Goal: Information Seeking & Learning: Learn about a topic

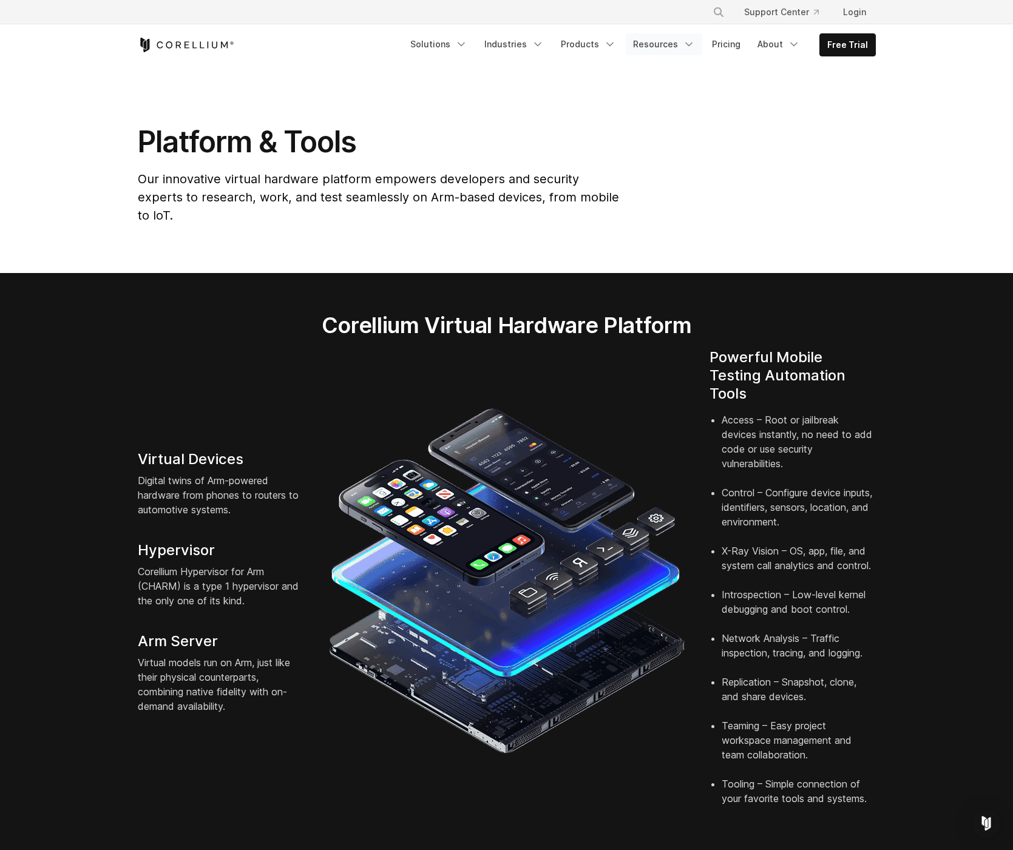
click at [669, 48] on link "Resources" at bounding box center [664, 44] width 76 height 22
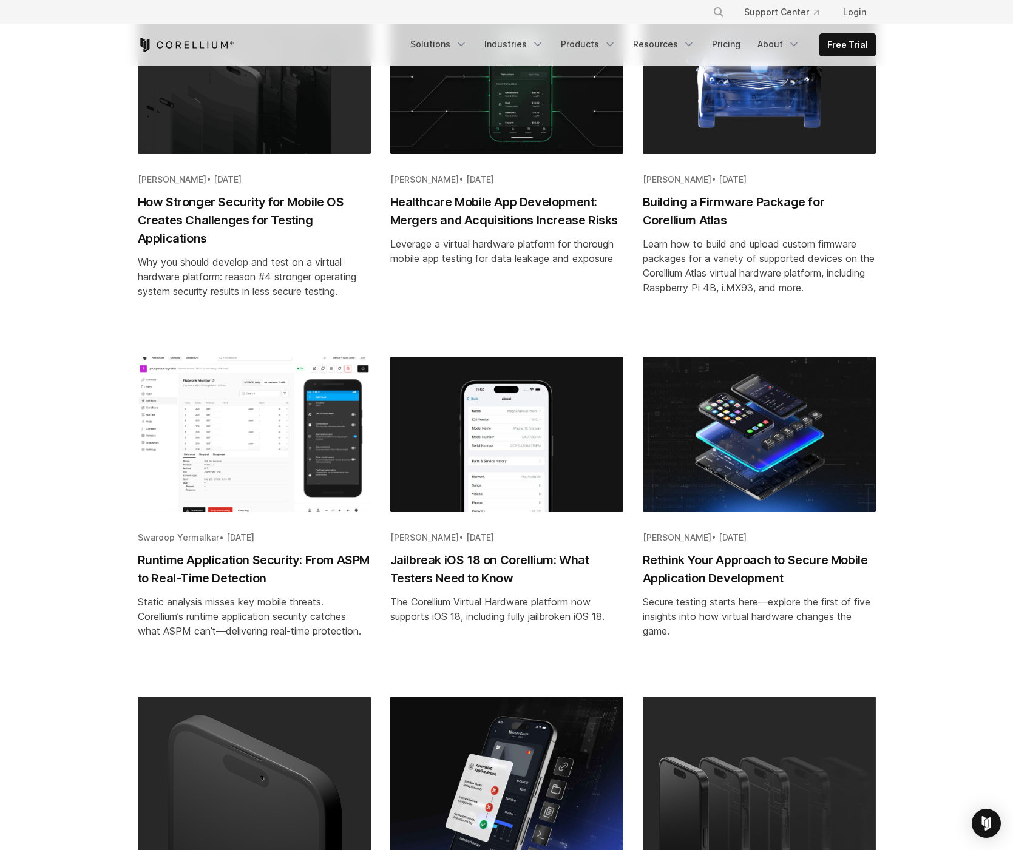
scroll to position [764, 0]
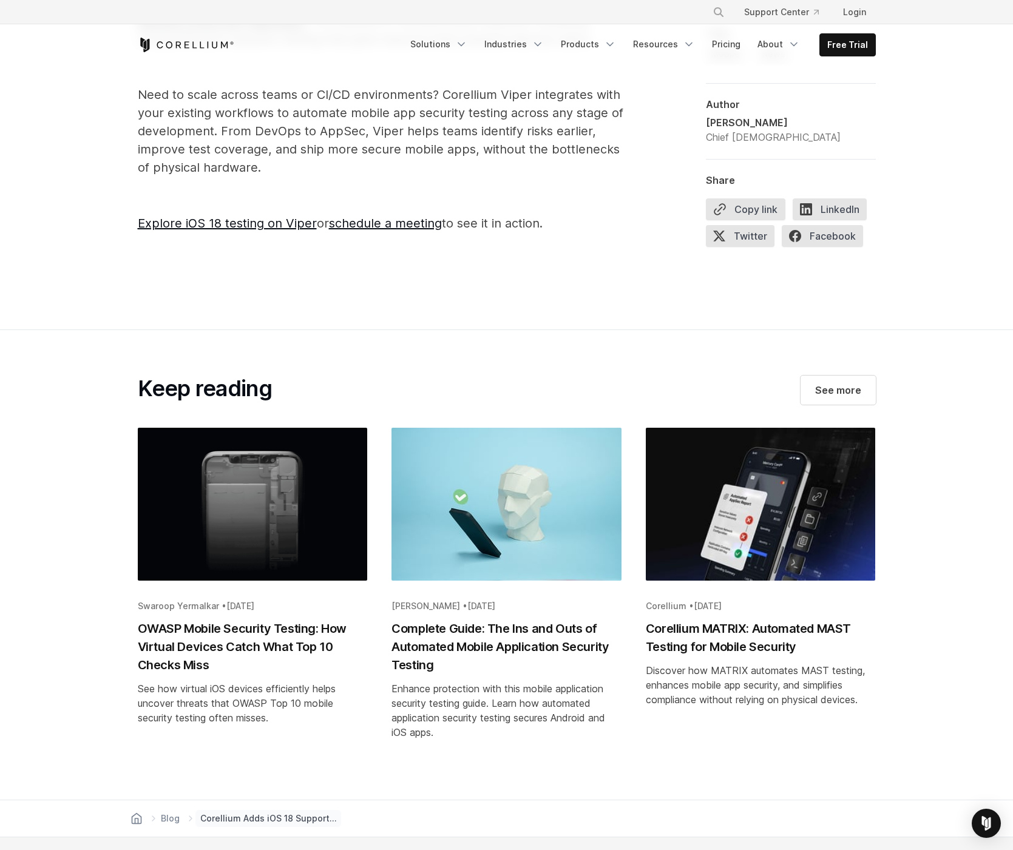
scroll to position [2220, 0]
click at [252, 627] on h2 "OWASP Mobile Security Testing: How Virtual Devices Catch What Top 10 Checks Miss" at bounding box center [253, 647] width 230 height 55
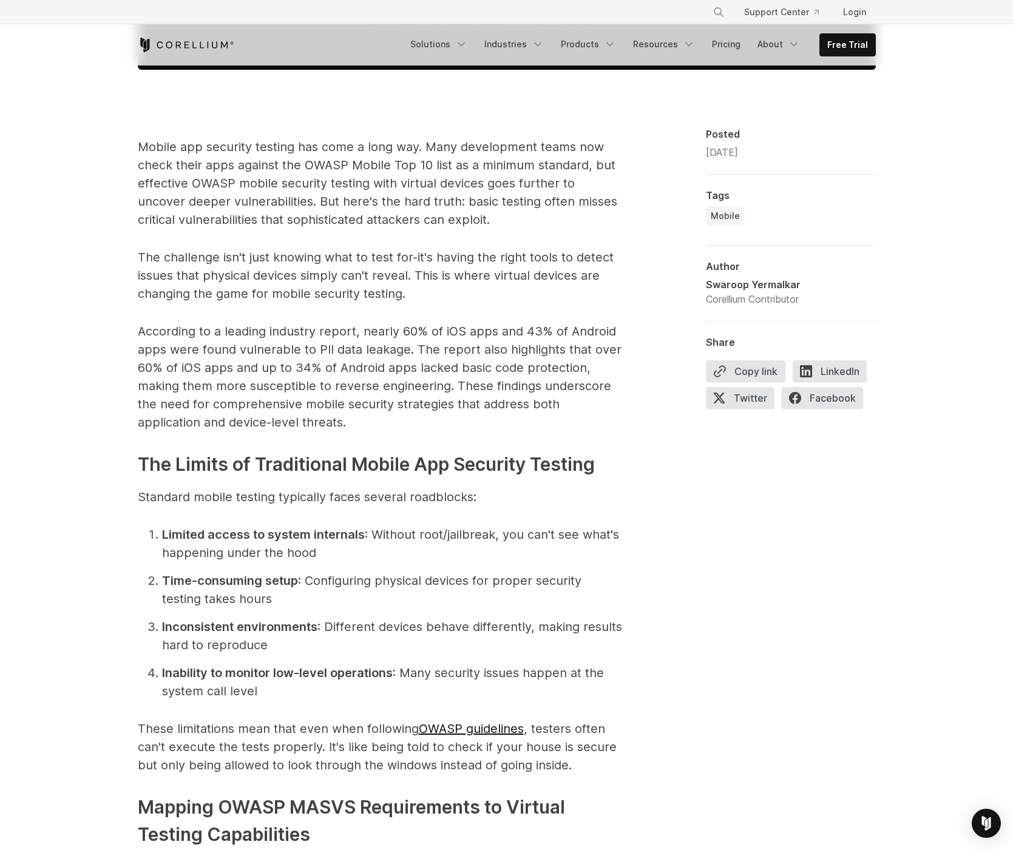
scroll to position [766, 0]
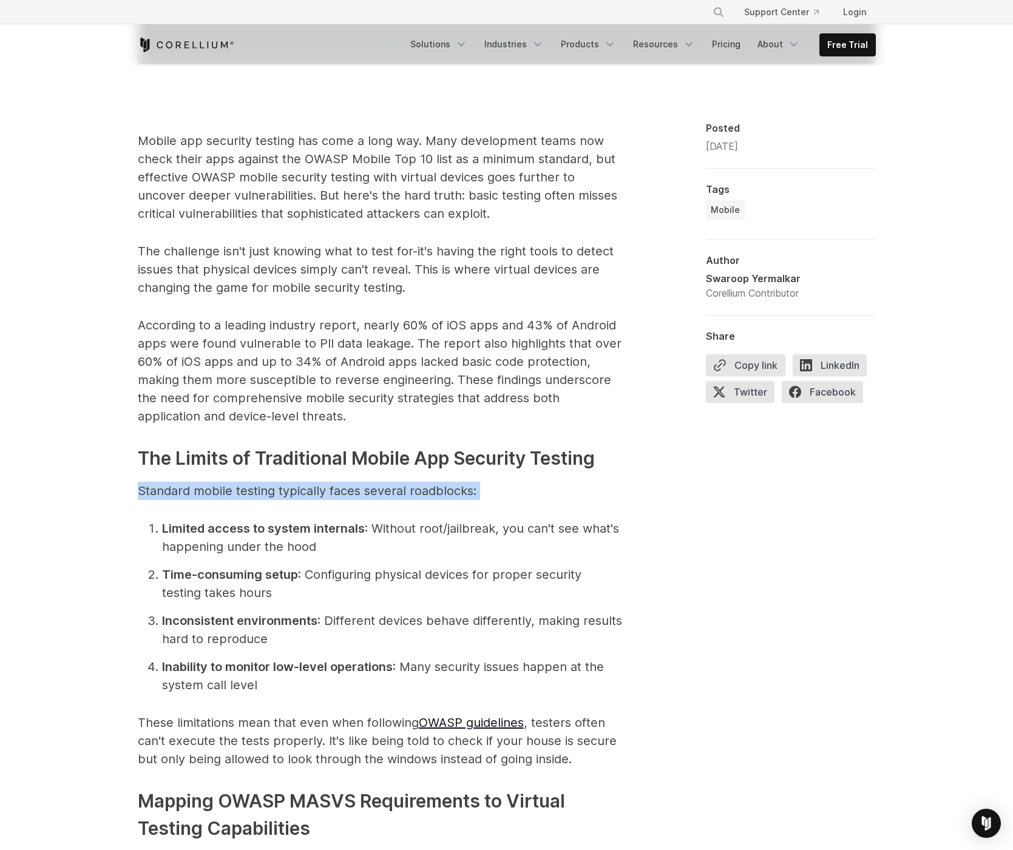
drag, startPoint x: 488, startPoint y: 492, endPoint x: 134, endPoint y: 493, distance: 353.8
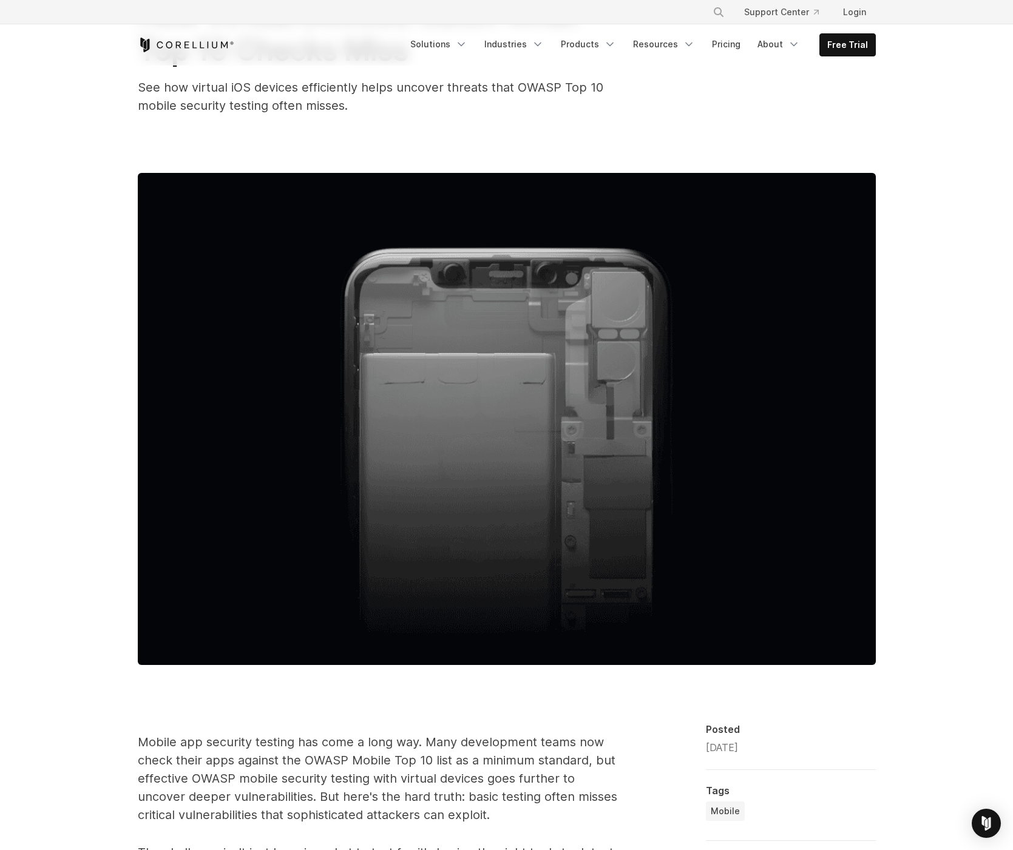
scroll to position [125, 0]
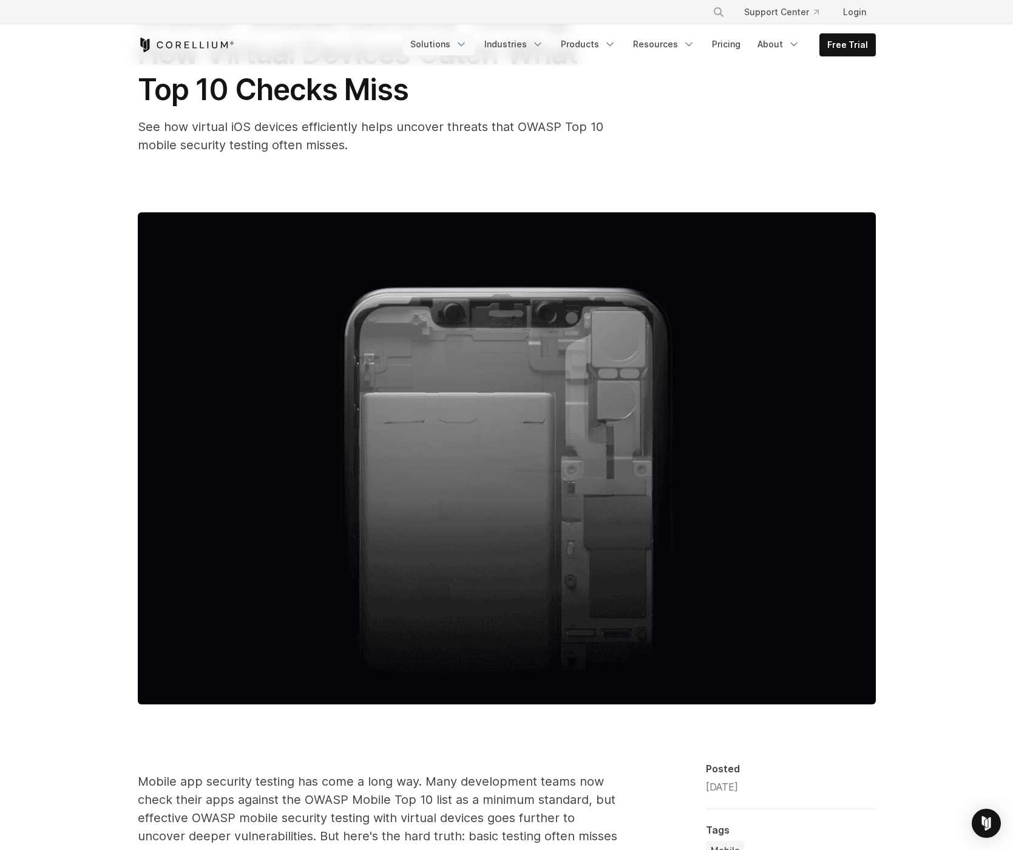
click at [443, 44] on link "Solutions" at bounding box center [439, 44] width 72 height 22
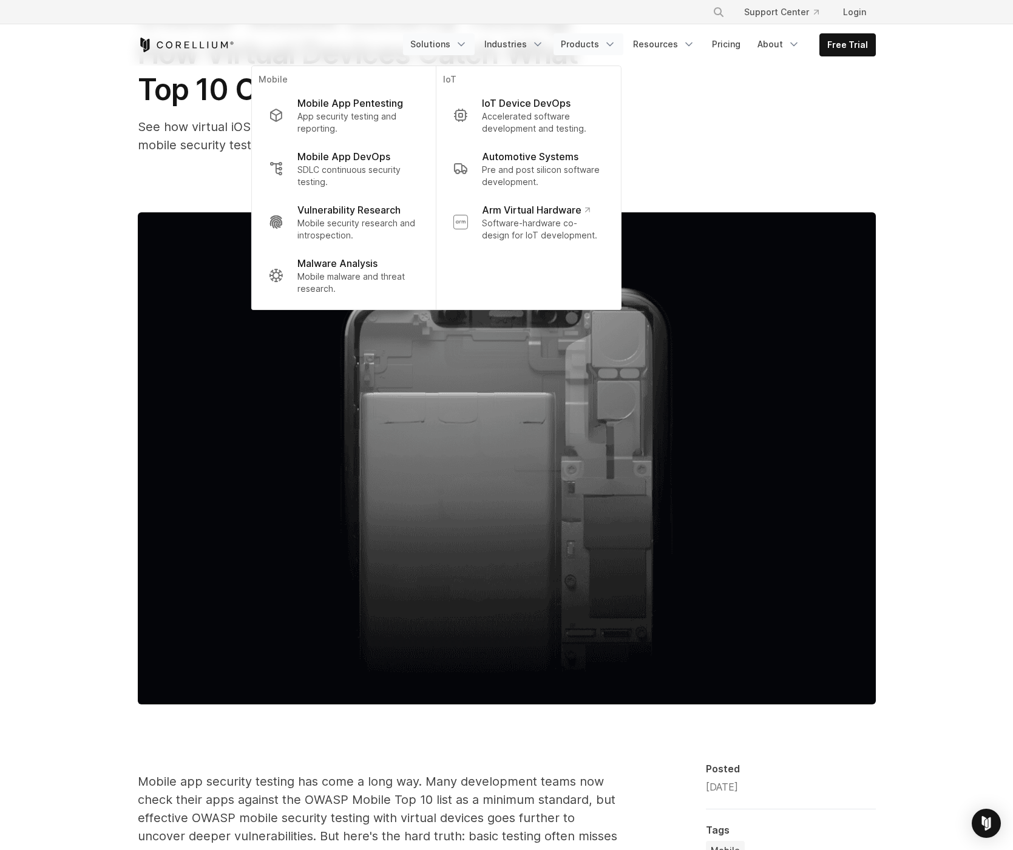
click at [591, 47] on link "Products" at bounding box center [588, 44] width 70 height 22
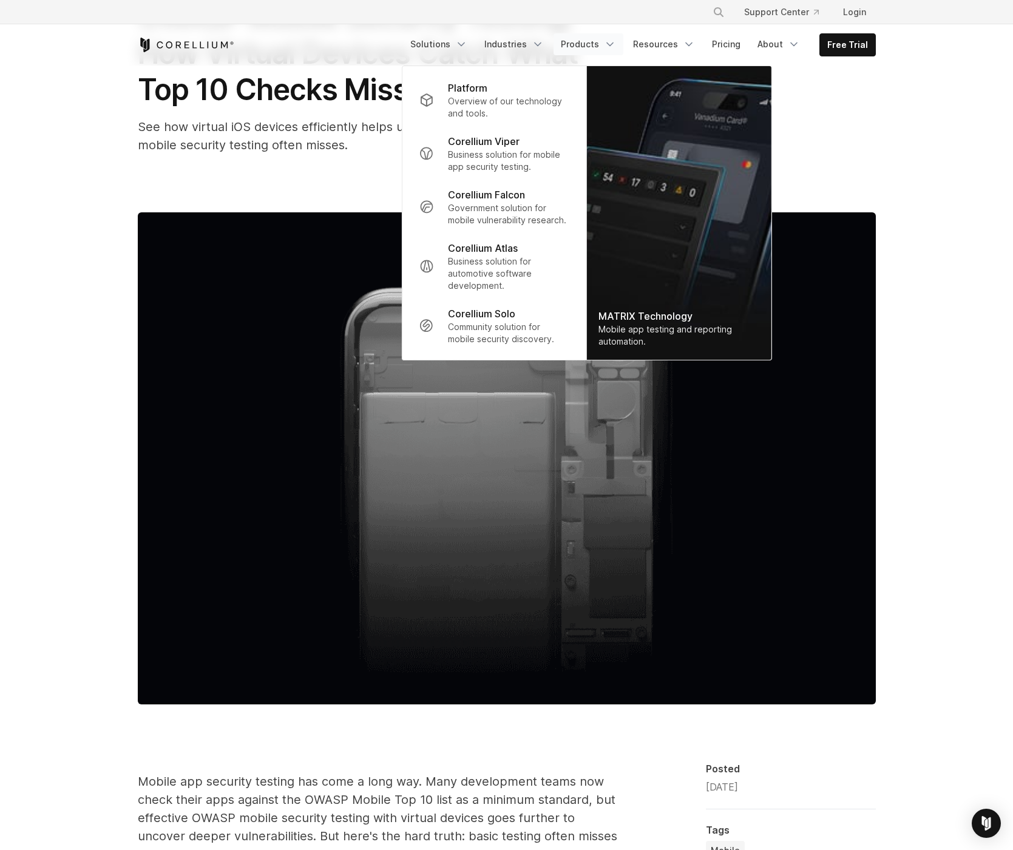
click at [477, 313] on p "Corellium Solo" at bounding box center [481, 313] width 67 height 15
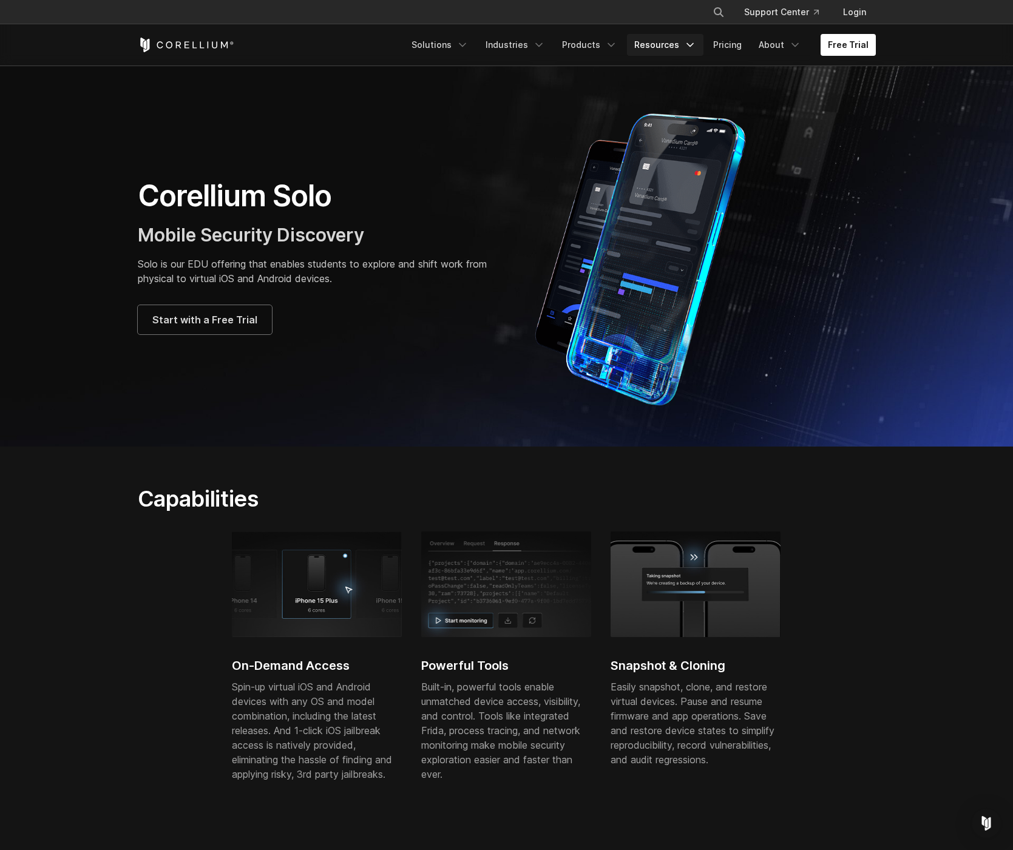
click at [680, 46] on link "Resources" at bounding box center [665, 45] width 76 height 22
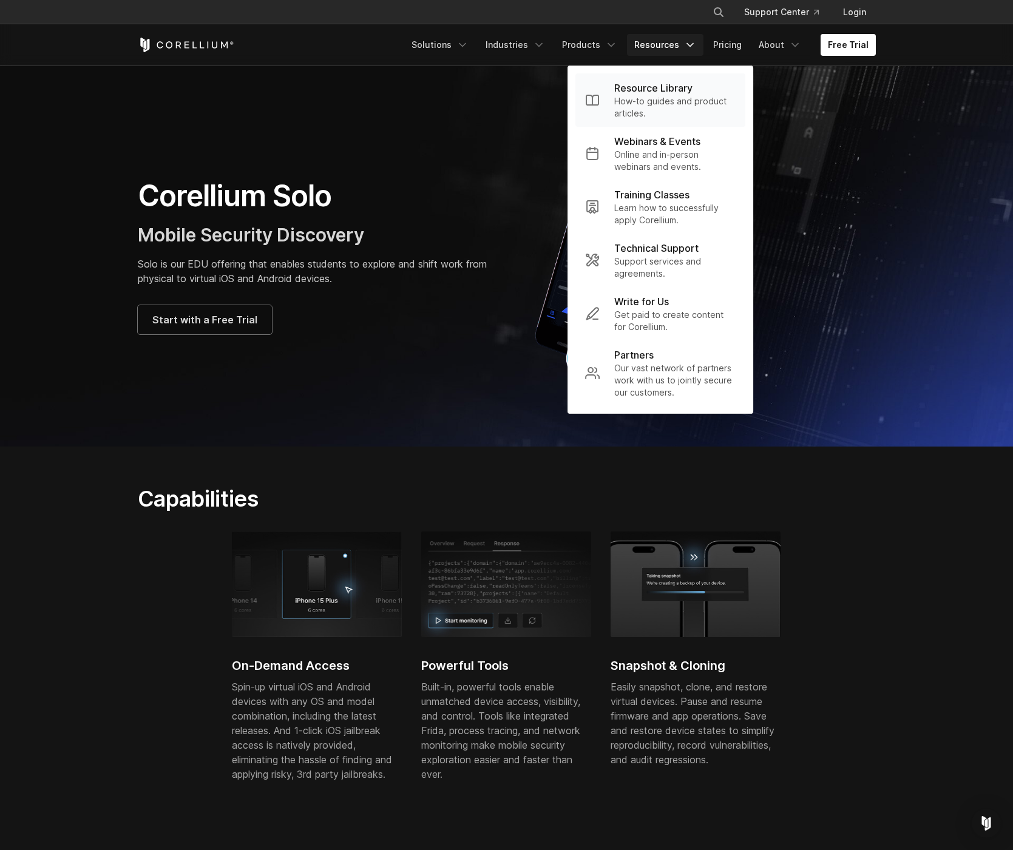
click at [670, 94] on p "Resource Library" at bounding box center [653, 88] width 78 height 15
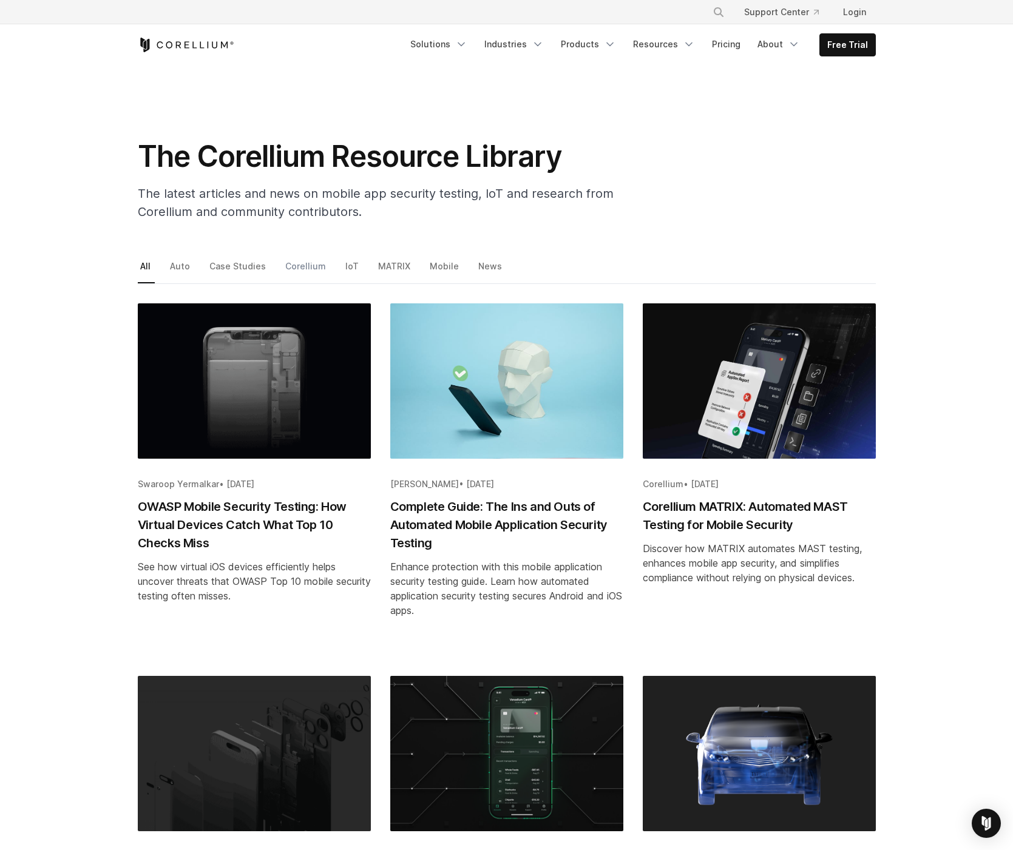
click at [289, 267] on link "Corellium" at bounding box center [306, 270] width 47 height 25
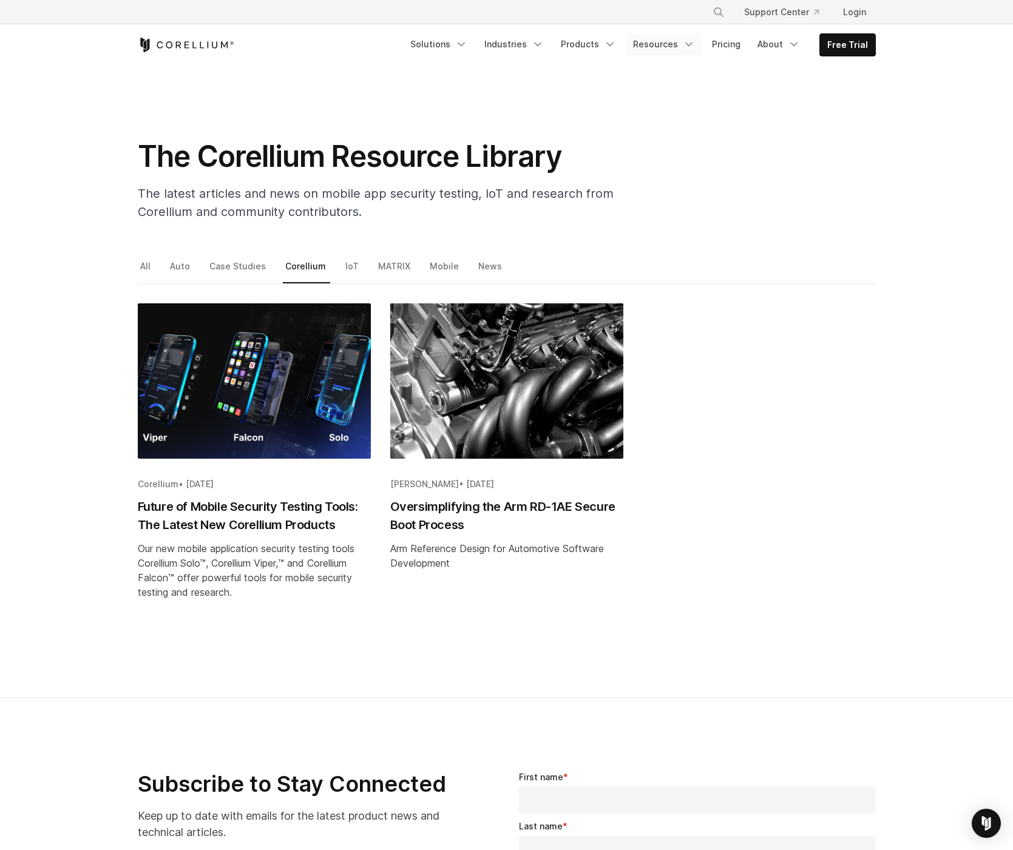
click at [673, 41] on link "Resources" at bounding box center [664, 44] width 76 height 22
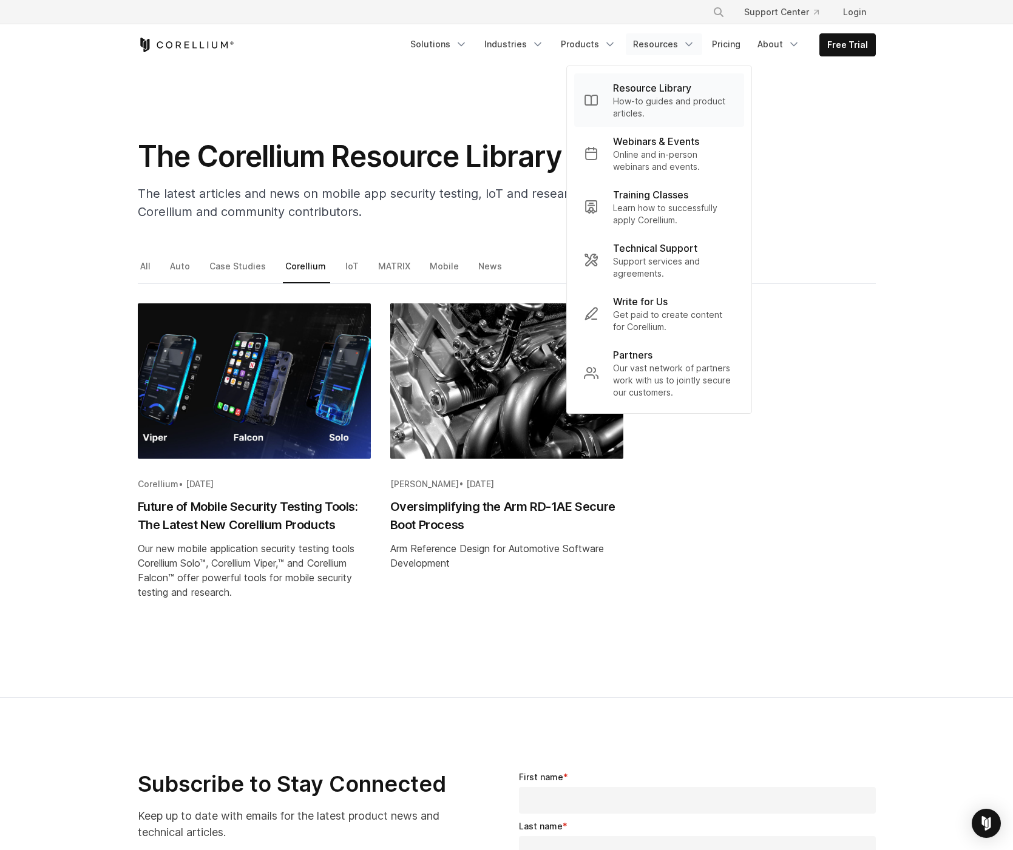
click at [656, 94] on p "Resource Library" at bounding box center [652, 88] width 78 height 15
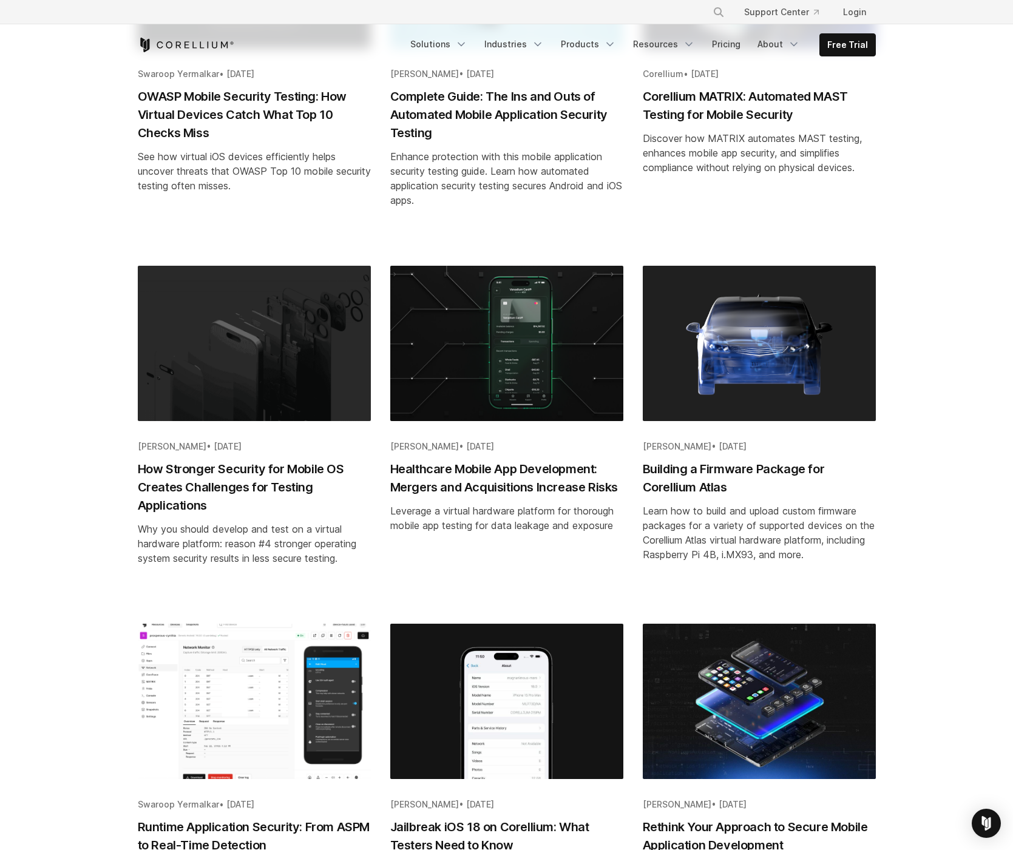
scroll to position [635, 0]
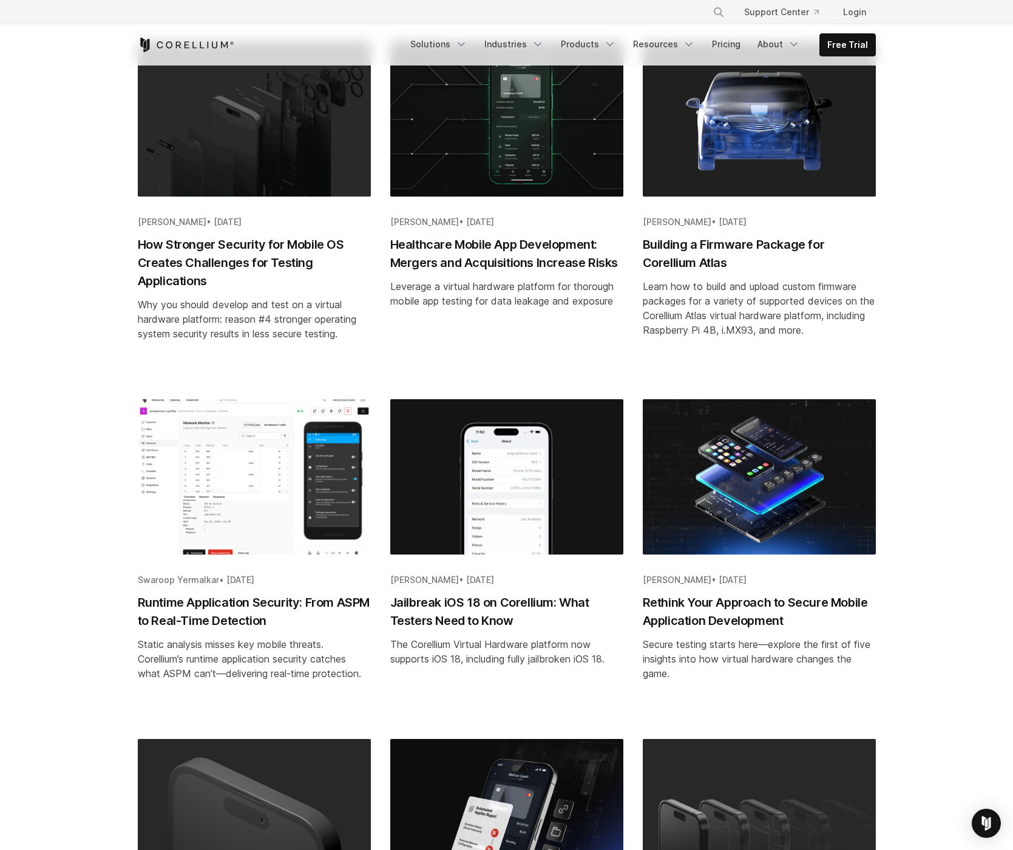
click at [232, 604] on h2 "Runtime Application Security: From ASPM to Real-Time Detection" at bounding box center [254, 612] width 233 height 36
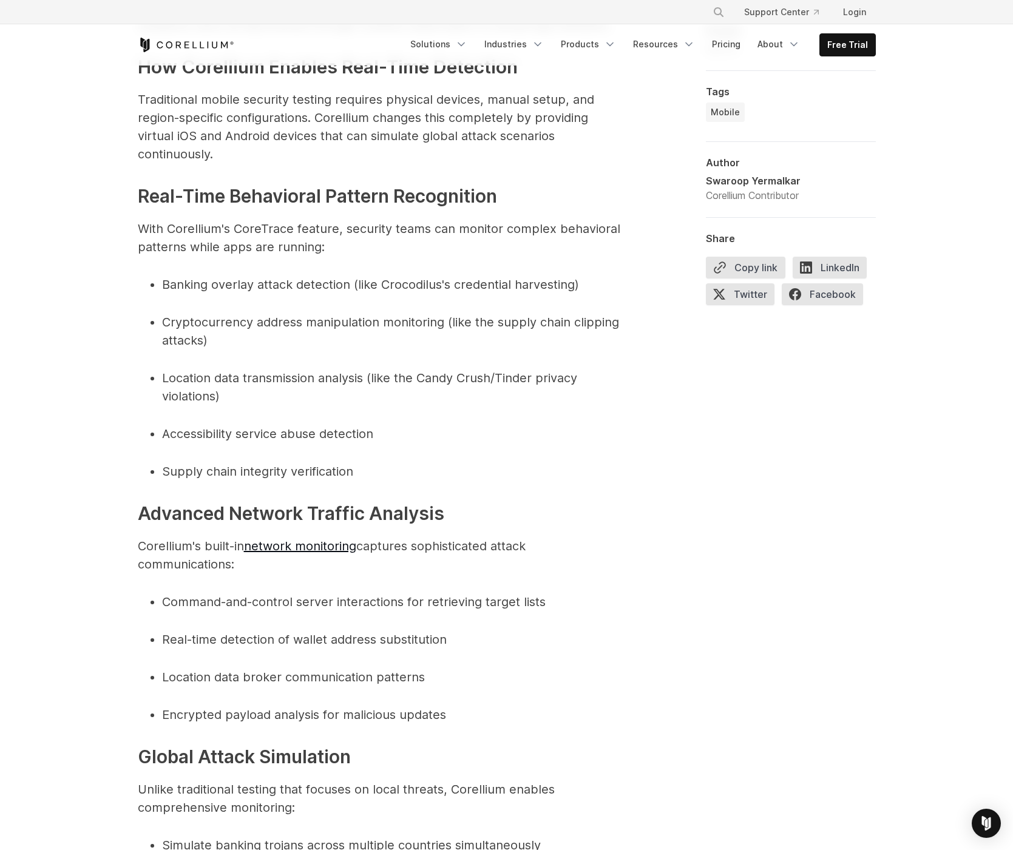
scroll to position [4319, 0]
